Goal: Information Seeking & Learning: Understand process/instructions

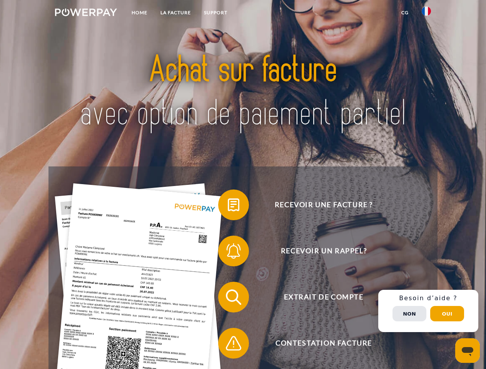
click at [86, 13] on img at bounding box center [86, 12] width 62 height 8
click at [426, 13] on img at bounding box center [426, 11] width 9 height 9
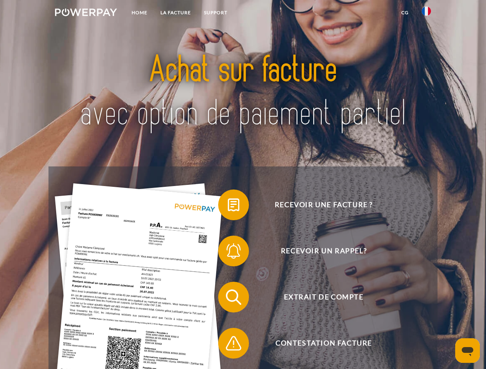
click at [405, 13] on link "CG" at bounding box center [405, 13] width 20 height 14
click at [228, 207] on span at bounding box center [222, 205] width 38 height 38
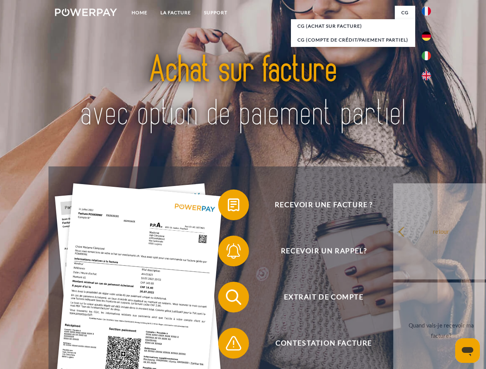
click at [228, 253] on span at bounding box center [222, 251] width 38 height 38
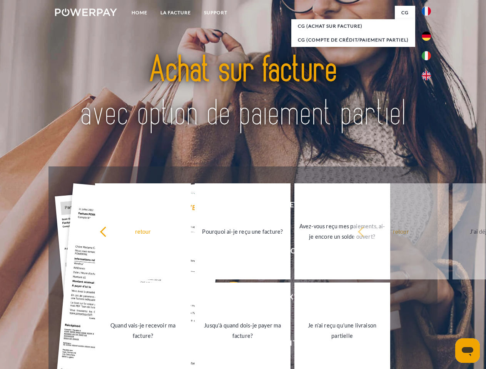
click at [228, 299] on link "Jusqu'à quand dois-je payer ma facture?" at bounding box center [243, 331] width 96 height 96
click at [228, 345] on span at bounding box center [222, 343] width 38 height 38
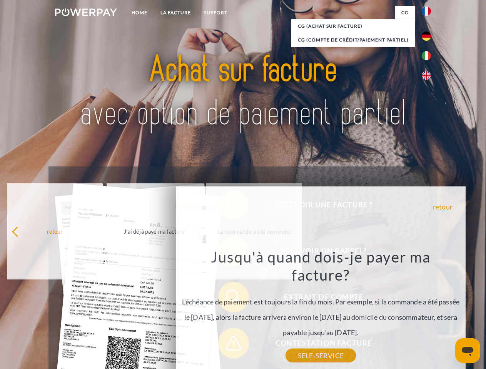
click at [428, 311] on div "Recevoir une facture ? Recevoir un rappel? Extrait de compte retour" at bounding box center [242, 321] width 389 height 308
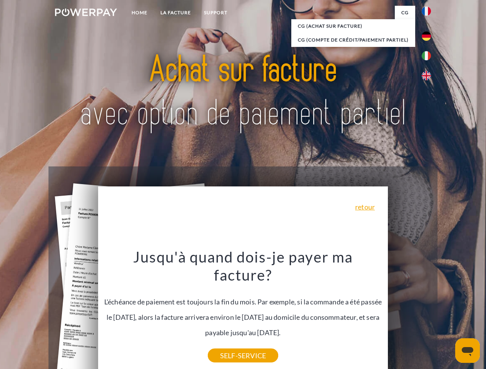
click at [409, 313] on span "Extrait de compte" at bounding box center [323, 297] width 189 height 31
click at [447, 314] on header "Home LA FACTURE Support" at bounding box center [243, 265] width 486 height 531
